Goal: Information Seeking & Learning: Compare options

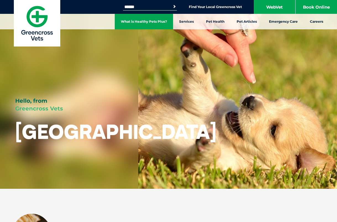
click at [154, 20] on link "What is Healthy Pets Plus?" at bounding box center [144, 22] width 58 height 16
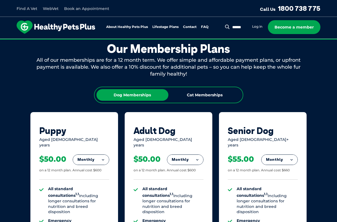
scroll to position [301, 0]
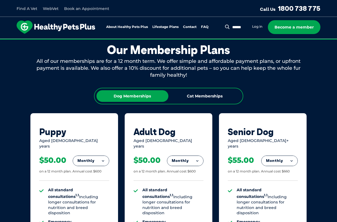
click at [100, 159] on button "Monthly" at bounding box center [91, 161] width 36 height 10
click at [94, 198] on li "Yearly" at bounding box center [91, 198] width 36 height 13
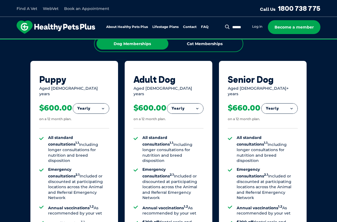
scroll to position [354, 0]
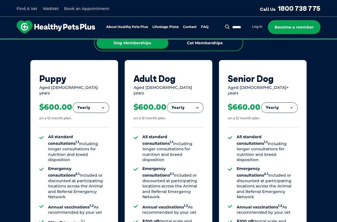
click at [81, 172] on li "Emergency consultations 2.1 Included or discounted at participating locations a…" at bounding box center [78, 183] width 61 height 34
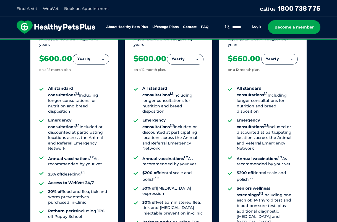
scroll to position [406, 0]
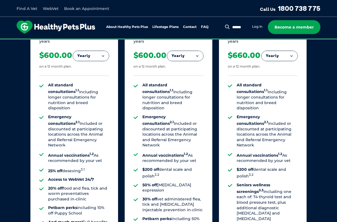
click at [76, 167] on li "25% off desexing 3.1" at bounding box center [78, 170] width 61 height 7
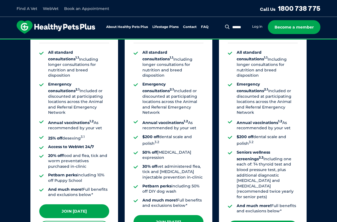
scroll to position [440, 0]
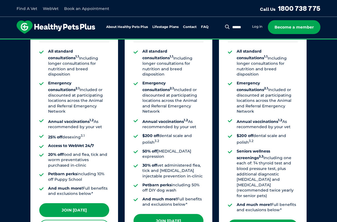
click at [77, 186] on strong "And much more!" at bounding box center [65, 188] width 35 height 5
click at [68, 171] on strong "Petbarn perks" at bounding box center [62, 173] width 29 height 5
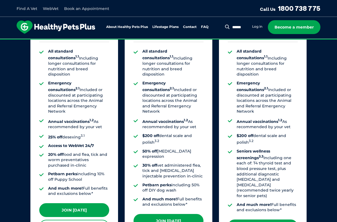
click at [68, 171] on strong "Petbarn perks" at bounding box center [62, 173] width 29 height 5
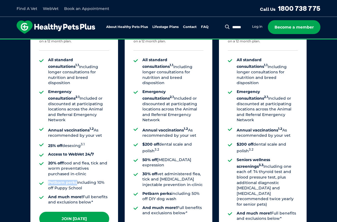
scroll to position [432, 0]
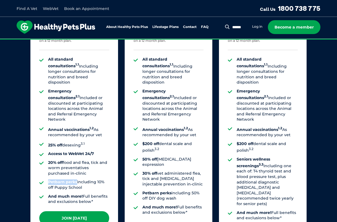
click at [89, 126] on li "Annual vaccinations 1.2 As recommended by your vet" at bounding box center [78, 132] width 61 height 12
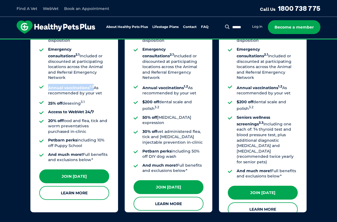
scroll to position [480, 0]
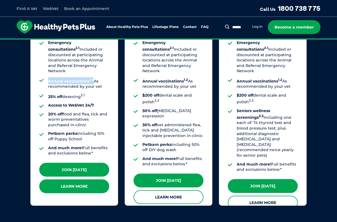
click at [85, 184] on link "Learn More" at bounding box center [74, 186] width 70 height 14
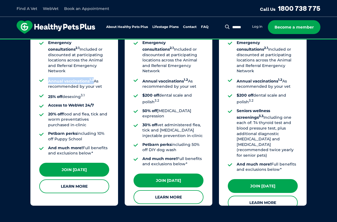
click at [104, 84] on ul "All standard consultations 1.1 Including longer consultations for nutrition and…" at bounding box center [74, 82] width 70 height 148
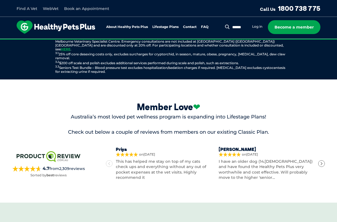
scroll to position [749, 0]
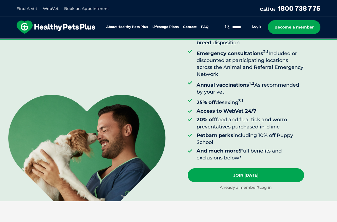
scroll to position [87, 0]
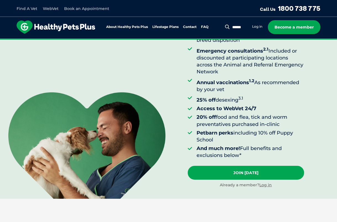
click at [242, 120] on li "20% off food and flea, tick and worm preventatives purchased in-clinic" at bounding box center [251, 121] width 108 height 14
click at [246, 135] on li "Petbarn perks including 10% off Puppy School" at bounding box center [251, 137] width 108 height 14
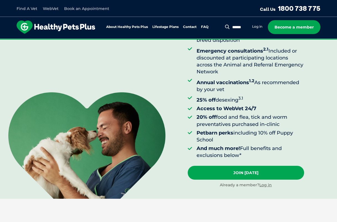
click at [246, 135] on li "Petbarn perks including 10% off Puppy School" at bounding box center [251, 137] width 108 height 14
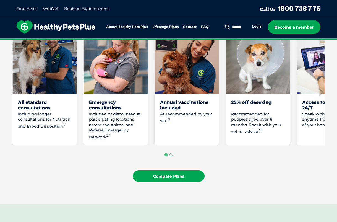
click at [189, 173] on link "Compare Plans" at bounding box center [169, 176] width 72 height 12
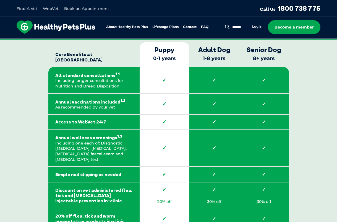
scroll to position [839, 0]
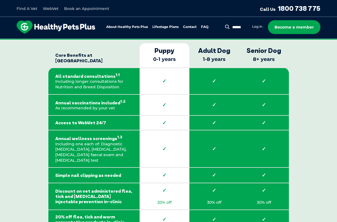
click at [162, 78] on strong "✓" at bounding box center [165, 81] width 36 height 6
click at [161, 99] on td "✓" at bounding box center [165, 104] width 50 height 21
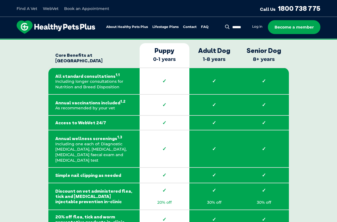
click at [161, 99] on td "✓" at bounding box center [165, 104] width 50 height 21
click at [208, 27] on link "FAQ" at bounding box center [204, 27] width 7 height 4
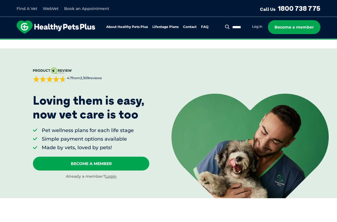
scroll to position [1076, 0]
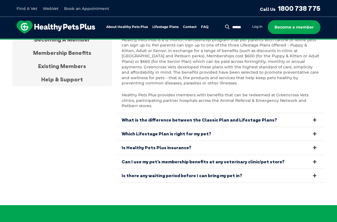
click at [178, 113] on link "What is the difference between the Classic Plan and Lifestage Plans?" at bounding box center [222, 120] width 208 height 14
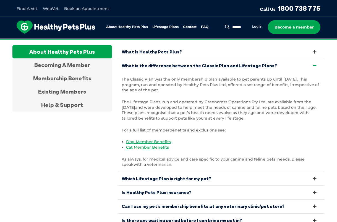
scroll to position [1050, 0]
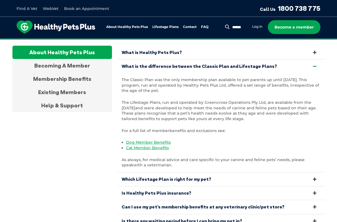
click at [184, 73] on div "The Classic Plan was the only membership plan available to pet parents up until…" at bounding box center [222, 122] width 208 height 99
click at [178, 60] on link "What is the difference between the Classic Plan and Lifestage Plans?" at bounding box center [222, 67] width 208 height 14
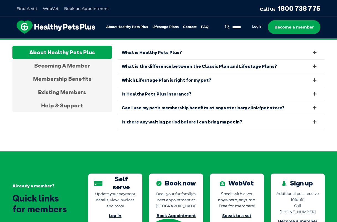
click at [178, 91] on link "Is Healthy Pets Plus insurance?" at bounding box center [222, 94] width 208 height 14
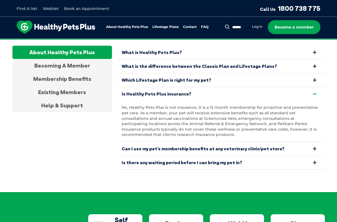
click at [179, 90] on link "Is Healthy Pets Plus insurance?" at bounding box center [222, 94] width 208 height 14
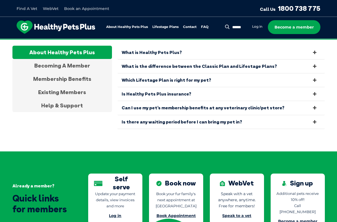
click at [179, 90] on link "Is Healthy Pets Plus insurance?" at bounding box center [222, 94] width 208 height 14
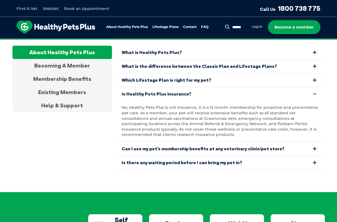
click at [179, 90] on link "Is Healthy Pets Plus insurance?" at bounding box center [222, 94] width 208 height 14
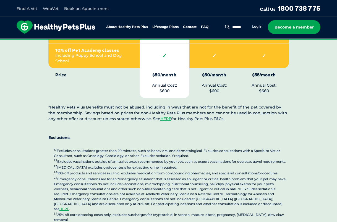
scroll to position [1335, 0]
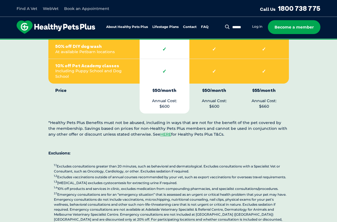
click at [168, 88] on p "$50/month Annual Cost: $600" at bounding box center [165, 99] width 36 height 22
click at [158, 88] on p "$50/month Annual Cost: $600" at bounding box center [165, 99] width 36 height 22
drag, startPoint x: 158, startPoint y: 70, endPoint x: 169, endPoint y: 75, distance: 12.3
click at [169, 88] on p "$50/month Annual Cost: $600" at bounding box center [165, 99] width 36 height 22
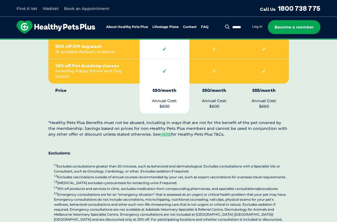
click at [169, 88] on p "$50/month Annual Cost: $600" at bounding box center [165, 99] width 36 height 22
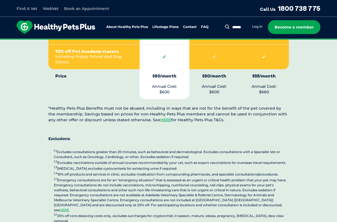
scroll to position [1356, 0]
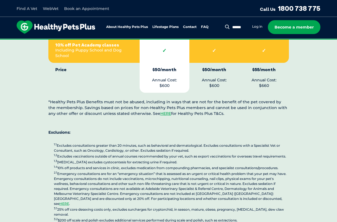
click at [109, 142] on p "1.1 Excludes consultations greater than 20 minutes, such as behavioral and derm…" at bounding box center [171, 187] width 235 height 91
click at [102, 142] on p "1.1 Excludes consultations greater than 20 minutes, such as behavioral and derm…" at bounding box center [171, 187] width 235 height 91
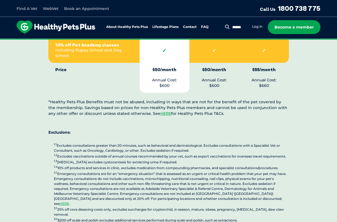
click at [102, 142] on p "1.1 Excludes consultations greater than 20 minutes, such as behavioral and derm…" at bounding box center [171, 187] width 235 height 91
click at [98, 142] on p "1.1 Excludes consultations greater than 20 minutes, such as behavioral and derm…" at bounding box center [171, 187] width 235 height 91
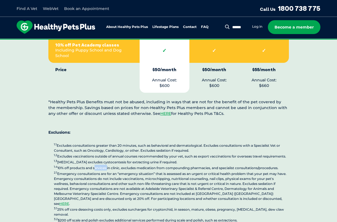
click at [98, 142] on p "1.1 Excludes consultations greater than 20 minutes, such as behavioral and derm…" at bounding box center [171, 187] width 235 height 91
click at [93, 143] on p "1.1 Excludes consultations greater than 20 minutes, such as behavioral and derm…" at bounding box center [171, 187] width 235 height 91
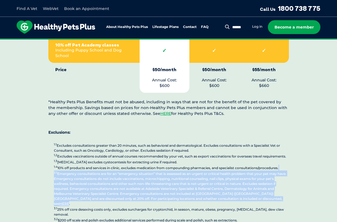
click at [93, 143] on p "1.1 Excludes consultations greater than 20 minutes, such as behavioral and derm…" at bounding box center [171, 187] width 235 height 91
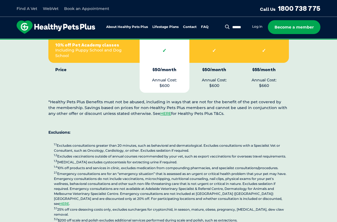
click at [92, 142] on p "1.1 Excludes consultations greater than 20 minutes, such as behavioral and derm…" at bounding box center [171, 187] width 235 height 91
click at [85, 165] on p "1.1 Excludes consultations greater than 20 minutes, such as behavioral and derm…" at bounding box center [171, 187] width 235 height 91
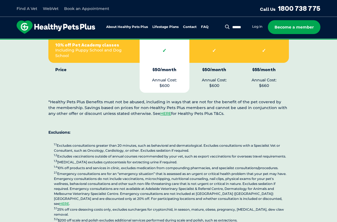
click at [85, 165] on p "1.1 Excludes consultations greater than 20 minutes, such as behavioral and derm…" at bounding box center [171, 187] width 235 height 91
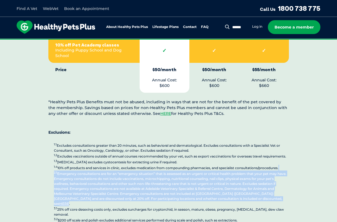
click at [85, 165] on p "1.1 Excludes consultations greater than 20 minutes, such as behavioral and derm…" at bounding box center [171, 187] width 235 height 91
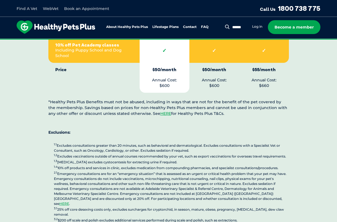
click at [85, 165] on p "1.1 Excludes consultations greater than 20 minutes, such as behavioral and derm…" at bounding box center [171, 187] width 235 height 91
click at [78, 174] on p "1.1 Excludes consultations greater than 20 minutes, such as behavioral and derm…" at bounding box center [171, 187] width 235 height 91
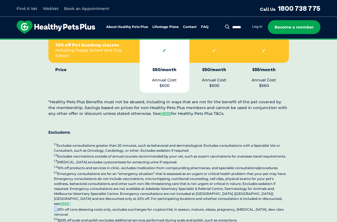
click at [78, 174] on p "1.1 Excludes consultations greater than 20 minutes, such as behavioral and derm…" at bounding box center [171, 187] width 235 height 91
click at [77, 179] on p "1.1 Excludes consultations greater than 20 minutes, such as behavioral and derm…" at bounding box center [171, 187] width 235 height 91
click at [74, 190] on p "1.1 Excludes consultations greater than 20 minutes, such as behavioral and derm…" at bounding box center [171, 187] width 235 height 91
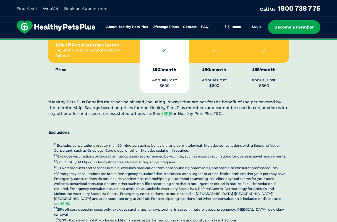
click at [74, 190] on p "1.1 Excludes consultations greater than 20 minutes, such as behavioral and derm…" at bounding box center [171, 187] width 235 height 91
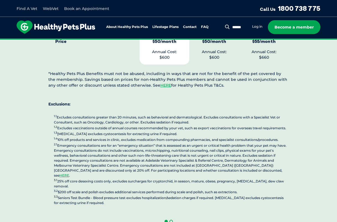
scroll to position [1391, 0]
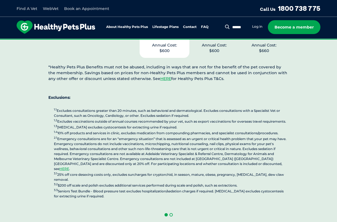
click at [172, 213] on span at bounding box center [171, 214] width 3 height 3
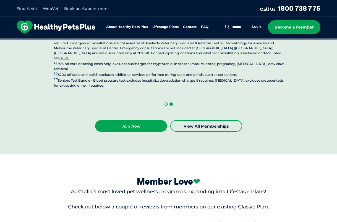
scroll to position [1477, 0]
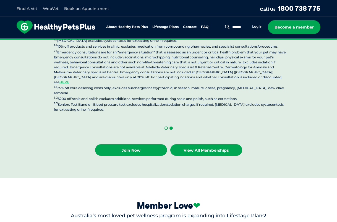
click at [198, 144] on link "View All Memberships" at bounding box center [207, 150] width 72 height 12
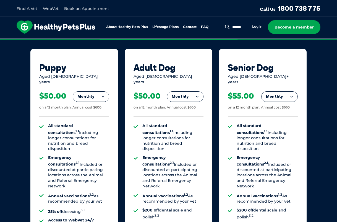
scroll to position [378, 0]
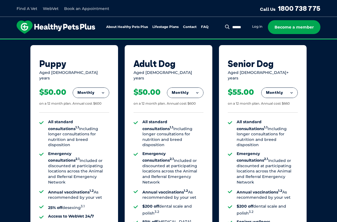
click at [101, 88] on button "Monthly" at bounding box center [91, 93] width 36 height 10
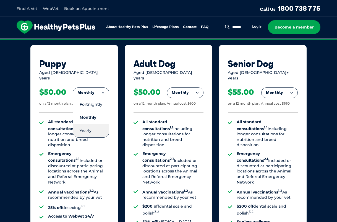
click at [94, 125] on li "Yearly" at bounding box center [91, 130] width 36 height 13
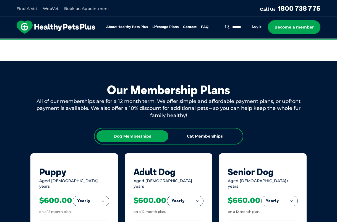
scroll to position [270, 0]
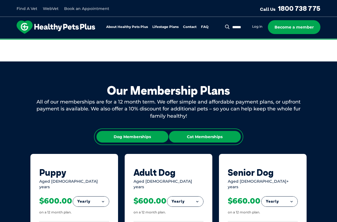
click at [191, 140] on div "Cat Memberships" at bounding box center [205, 137] width 72 height 12
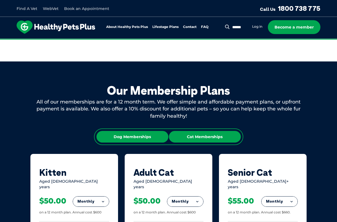
click at [154, 141] on div "Dog Memberships" at bounding box center [133, 137] width 72 height 12
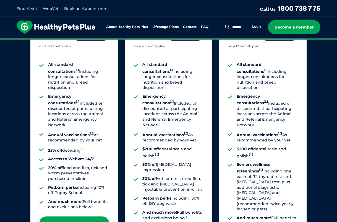
scroll to position [437, 0]
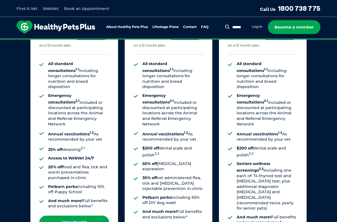
click at [98, 8] on link "Book an Appointment" at bounding box center [86, 8] width 45 height 5
